Goal: Task Accomplishment & Management: Manage account settings

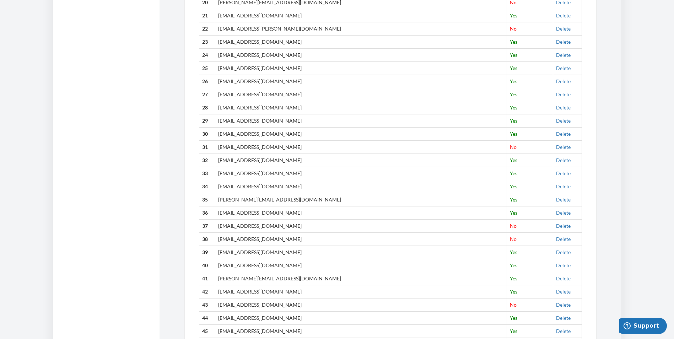
scroll to position [533, 0]
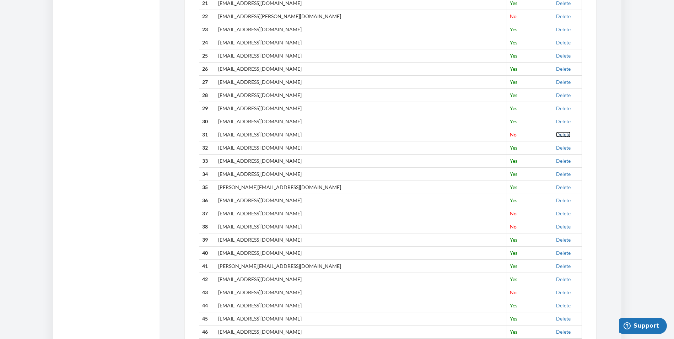
click at [556, 134] on link "Delete" at bounding box center [563, 134] width 15 height 6
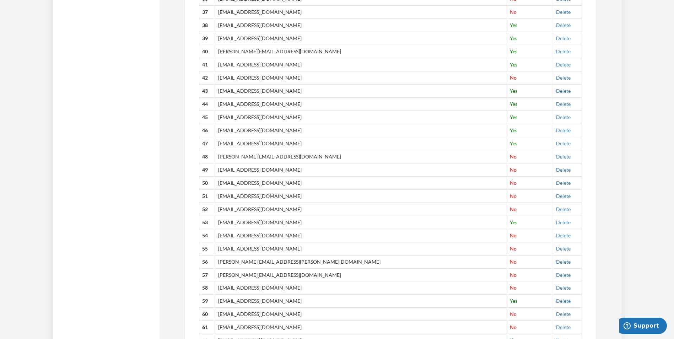
scroll to position [746, 0]
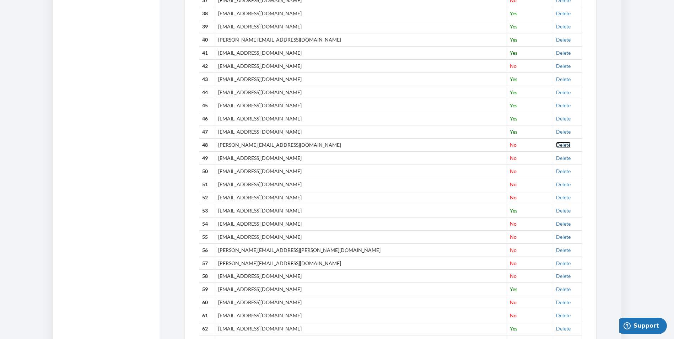
click at [556, 146] on link "Delete" at bounding box center [563, 145] width 15 height 6
click at [556, 145] on link "Delete" at bounding box center [563, 145] width 15 height 6
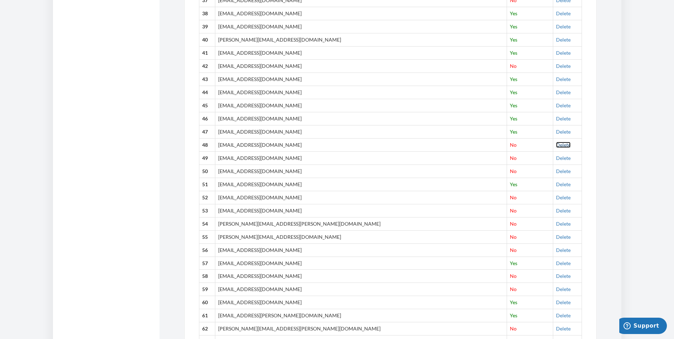
click at [556, 145] on link "Delete" at bounding box center [563, 145] width 15 height 6
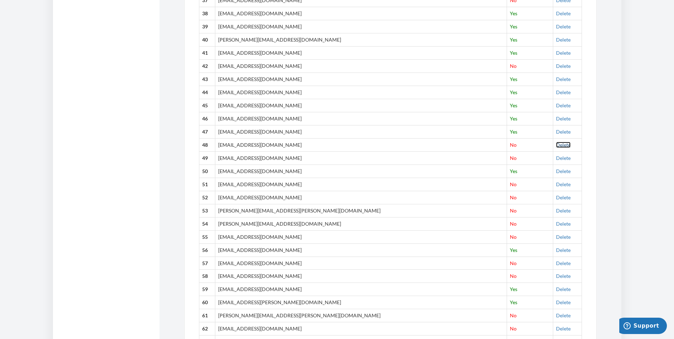
click at [556, 144] on link "Delete" at bounding box center [563, 145] width 15 height 6
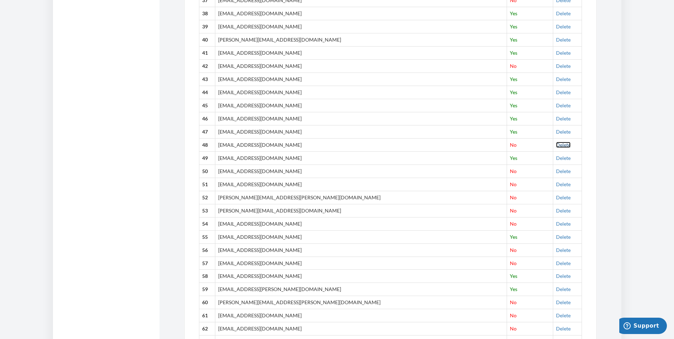
click at [556, 146] on link "Delete" at bounding box center [563, 145] width 15 height 6
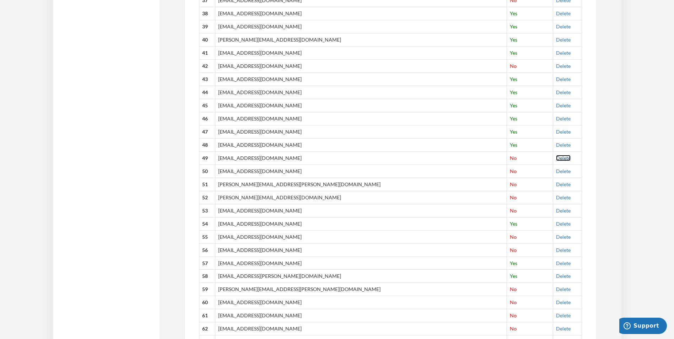
click at [556, 157] on link "Delete" at bounding box center [563, 158] width 15 height 6
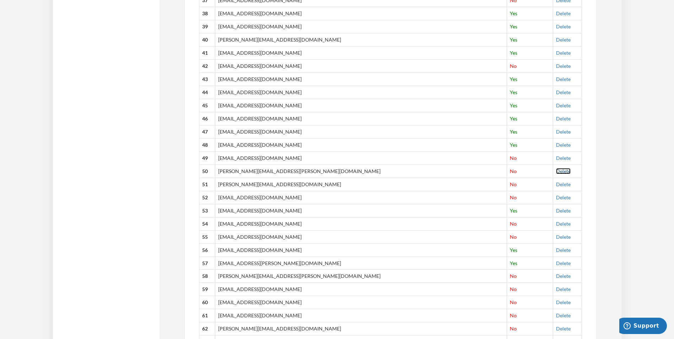
click at [556, 171] on link "Delete" at bounding box center [563, 171] width 15 height 6
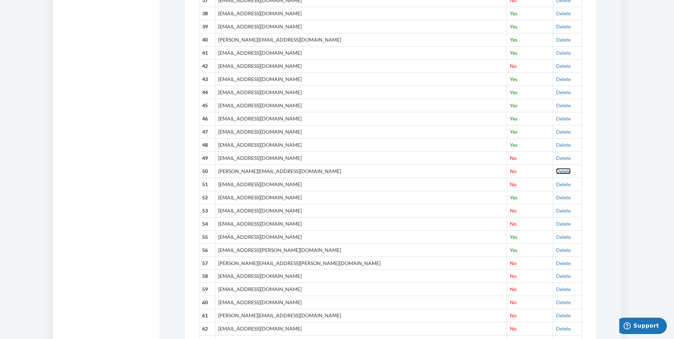
click at [556, 171] on link "Delete" at bounding box center [563, 171] width 15 height 6
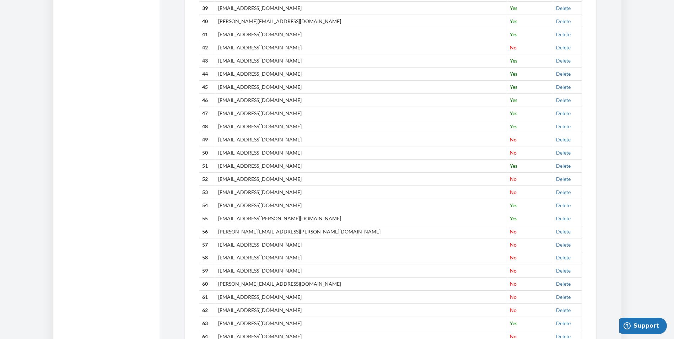
scroll to position [781, 0]
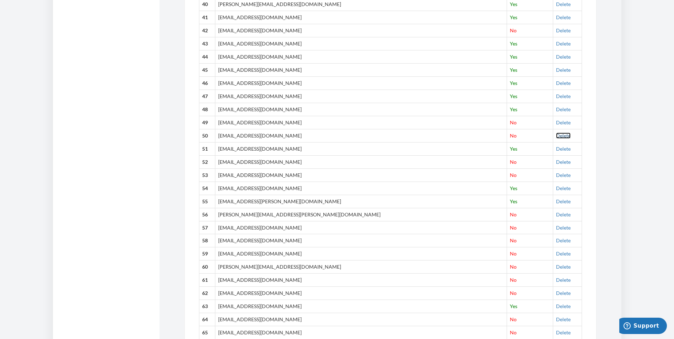
click at [556, 137] on link "Delete" at bounding box center [563, 135] width 15 height 6
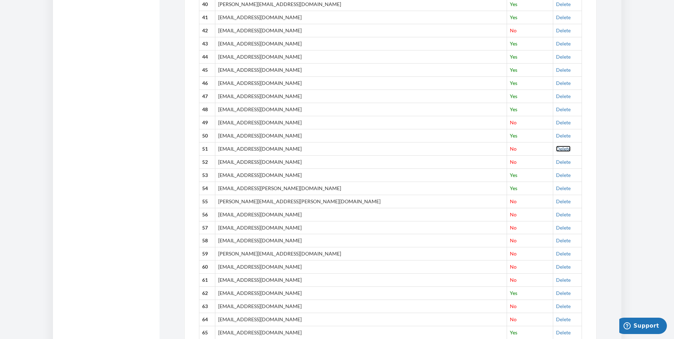
click at [556, 147] on link "Delete" at bounding box center [563, 149] width 15 height 6
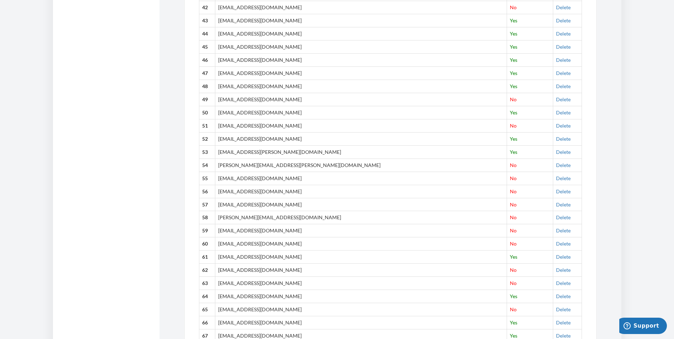
scroll to position [817, 0]
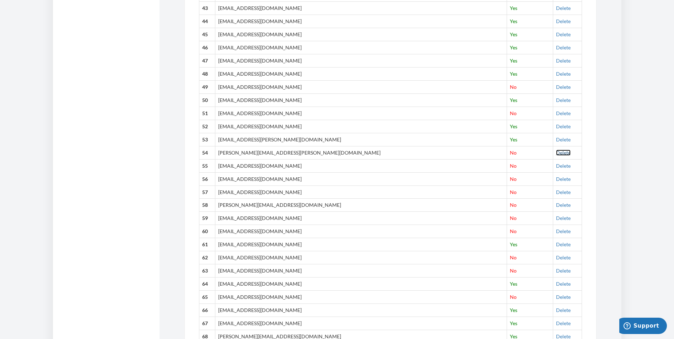
click at [556, 153] on link "Delete" at bounding box center [563, 153] width 15 height 6
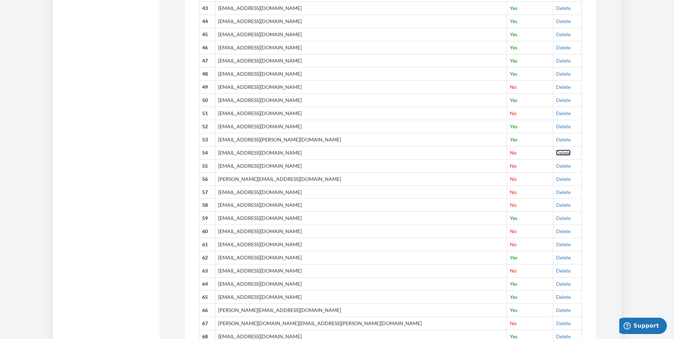
click at [556, 155] on link "Delete" at bounding box center [563, 153] width 15 height 6
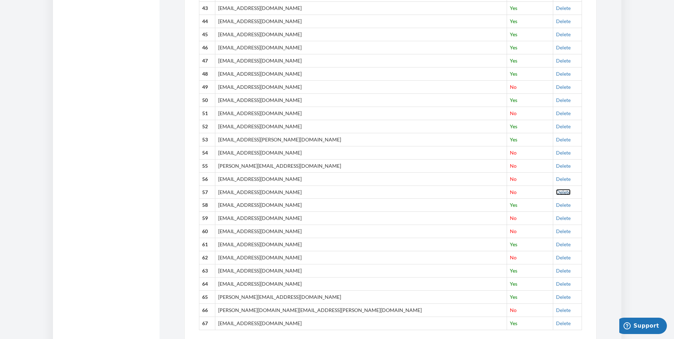
click at [556, 193] on link "Delete" at bounding box center [563, 192] width 15 height 6
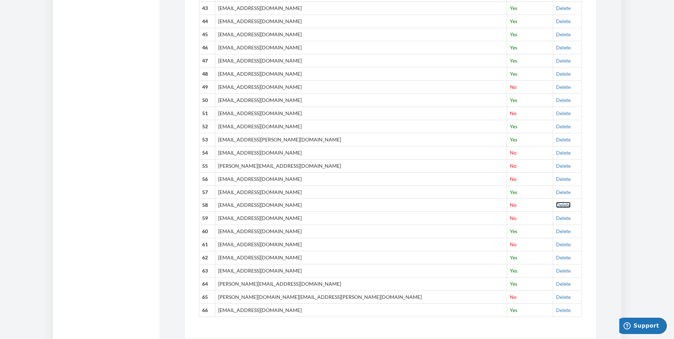
click at [556, 205] on link "Delete" at bounding box center [563, 205] width 15 height 6
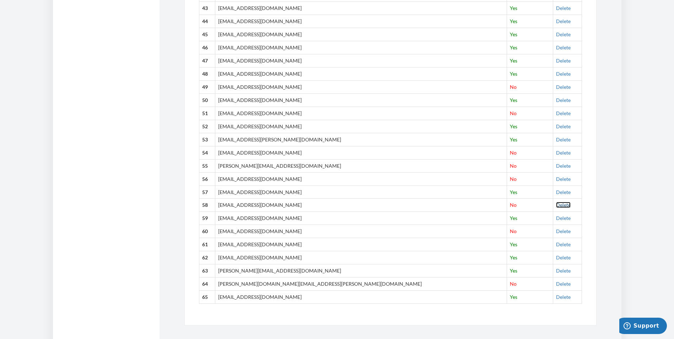
click at [556, 206] on link "Delete" at bounding box center [563, 205] width 15 height 6
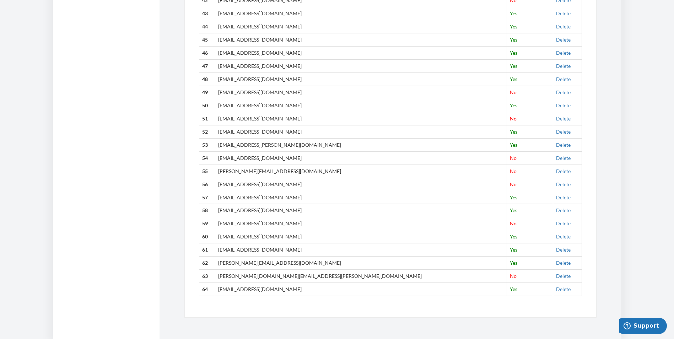
scroll to position [812, 0]
click at [556, 273] on link "Delete" at bounding box center [563, 276] width 15 height 6
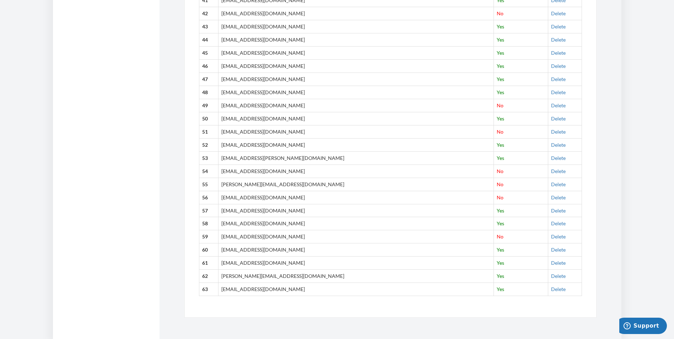
scroll to position [799, 0]
click at [551, 234] on link "Delete" at bounding box center [558, 236] width 15 height 6
click at [551, 181] on link "Delete" at bounding box center [558, 184] width 15 height 6
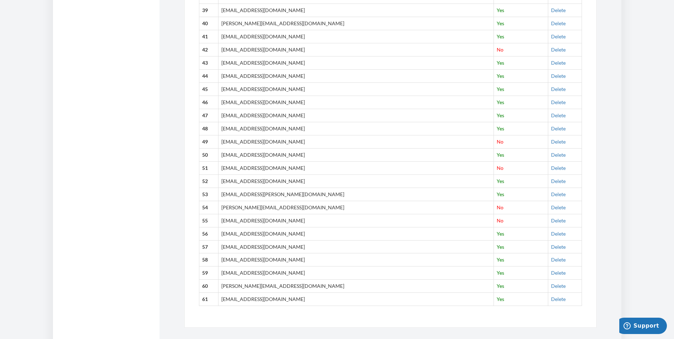
scroll to position [0, 0]
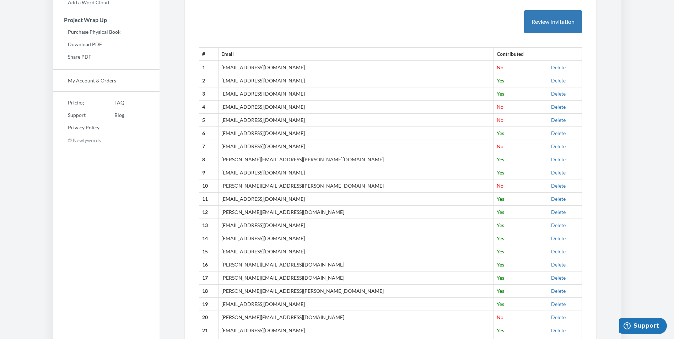
scroll to position [232, 0]
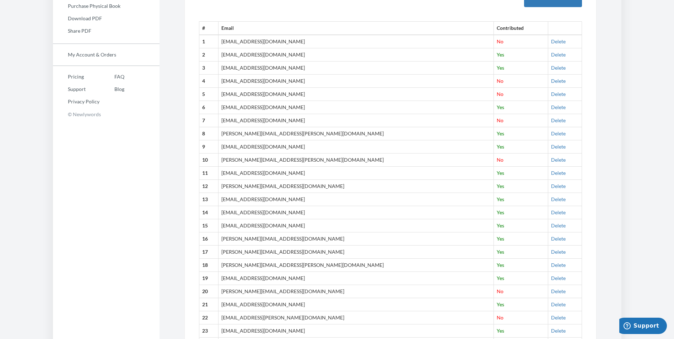
click at [610, 200] on section "Emails have been sent! Invite Contributors There are two ways to send invitatio…" at bounding box center [390, 323] width 462 height 1111
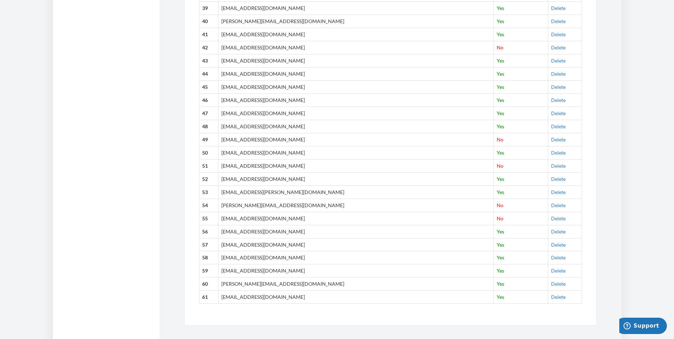
scroll to position [745, 0]
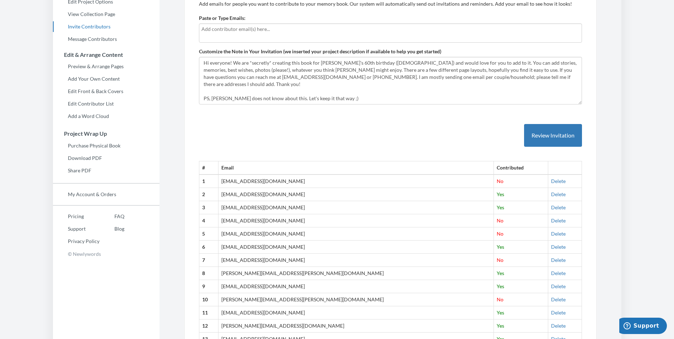
scroll to position [33, 0]
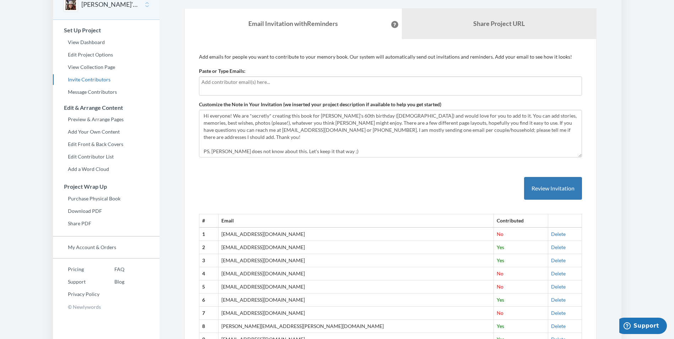
scroll to position [18, 0]
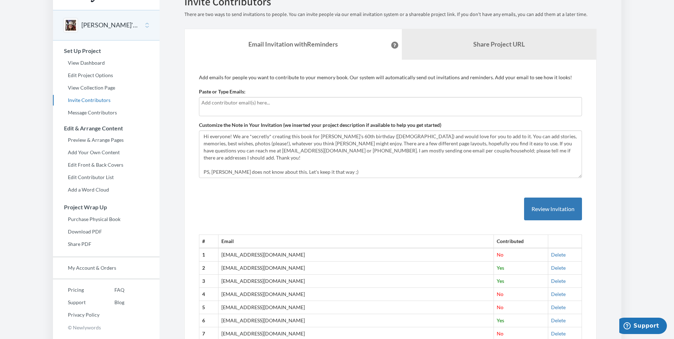
click at [98, 110] on link "Message Contributors" at bounding box center [106, 112] width 107 height 11
